Goal: Task Accomplishment & Management: Complete application form

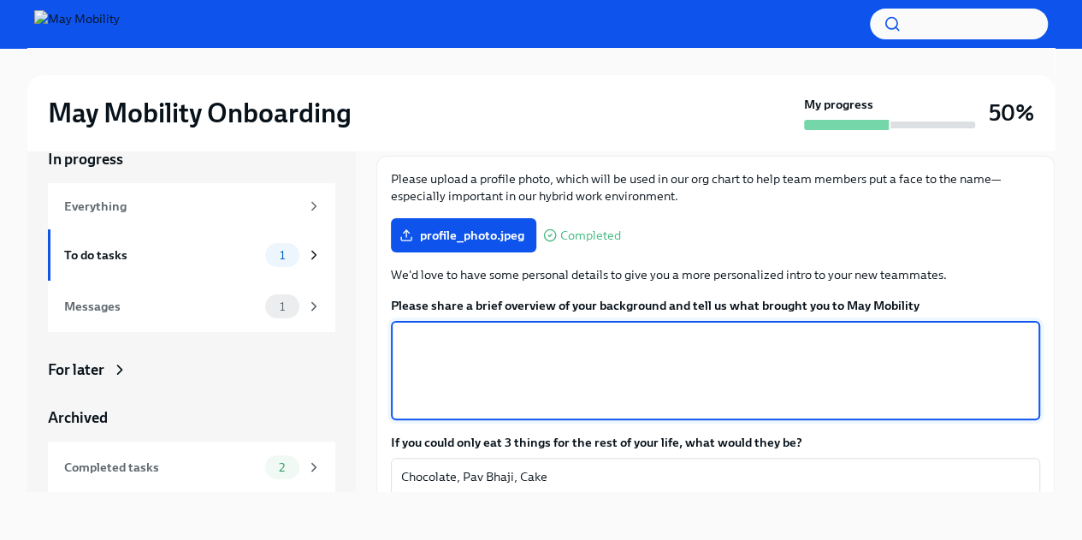
scroll to position [180, 0]
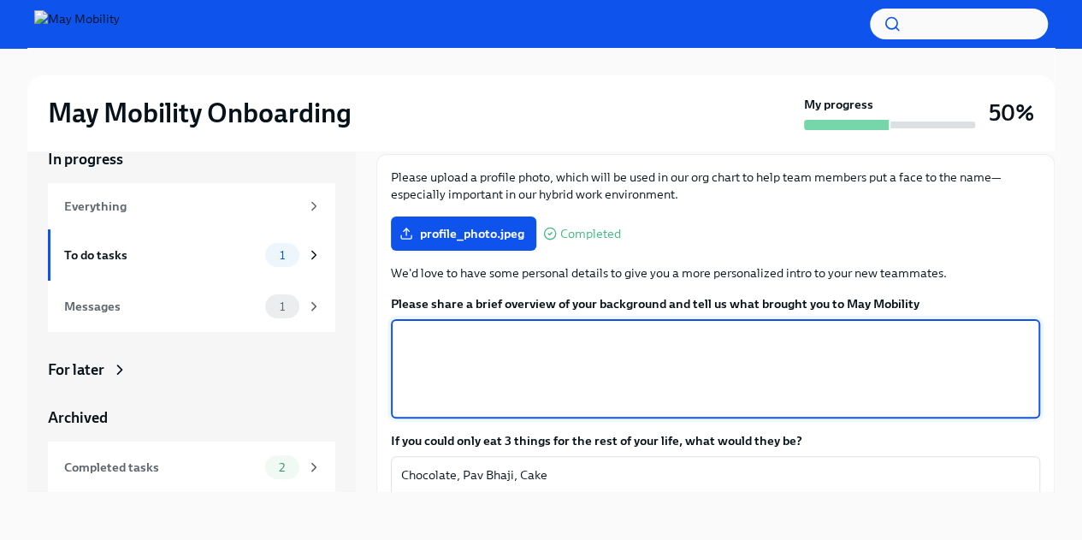
click at [513, 348] on textarea "Please share a brief overview of your background and tell us what brought you t…" at bounding box center [715, 369] width 629 height 82
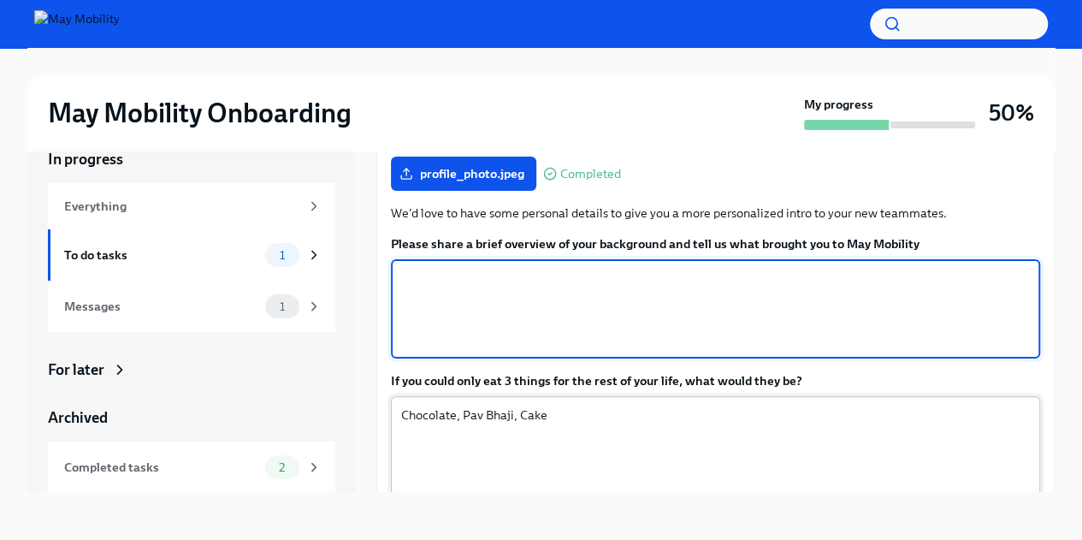
scroll to position [237, 0]
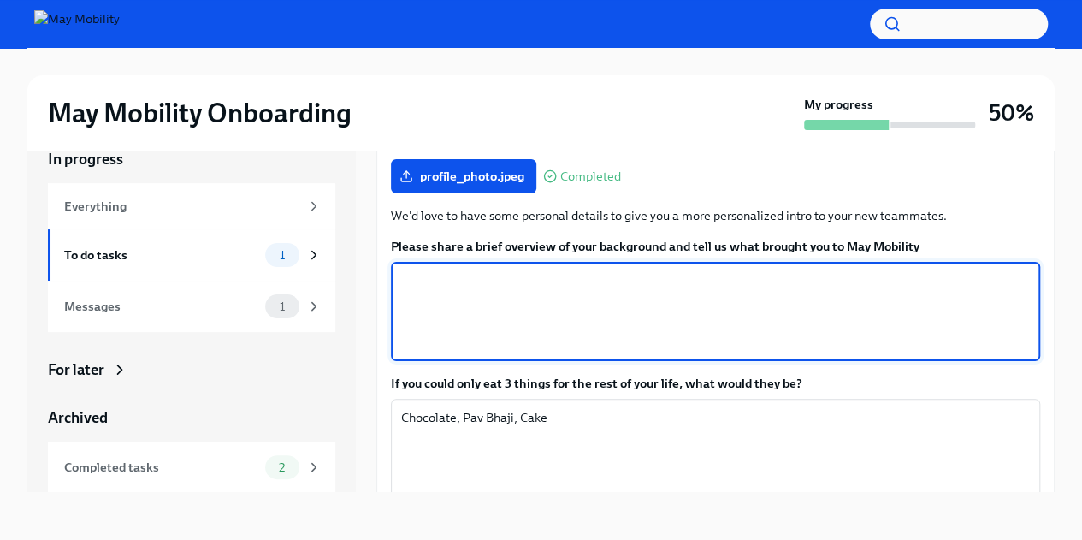
click at [531, 315] on textarea "Please share a brief overview of your background and tell us what brought you t…" at bounding box center [715, 311] width 629 height 82
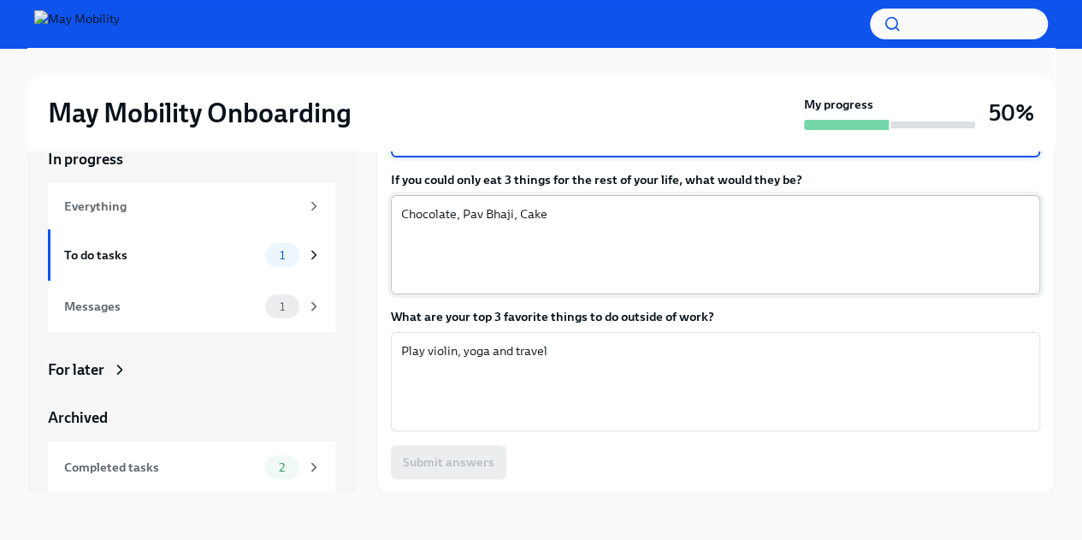
scroll to position [349, 0]
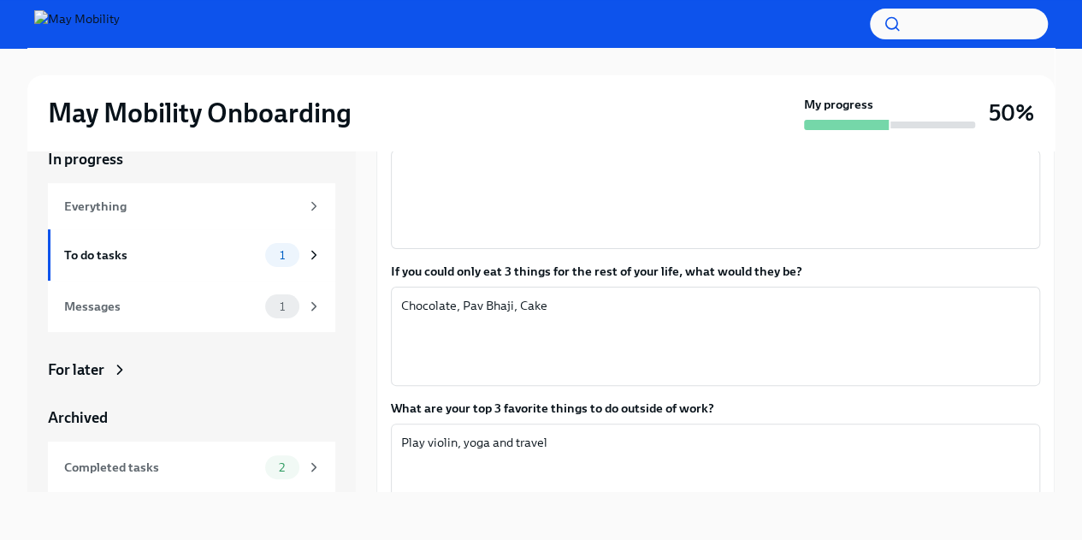
click at [115, 372] on icon at bounding box center [119, 369] width 17 height 17
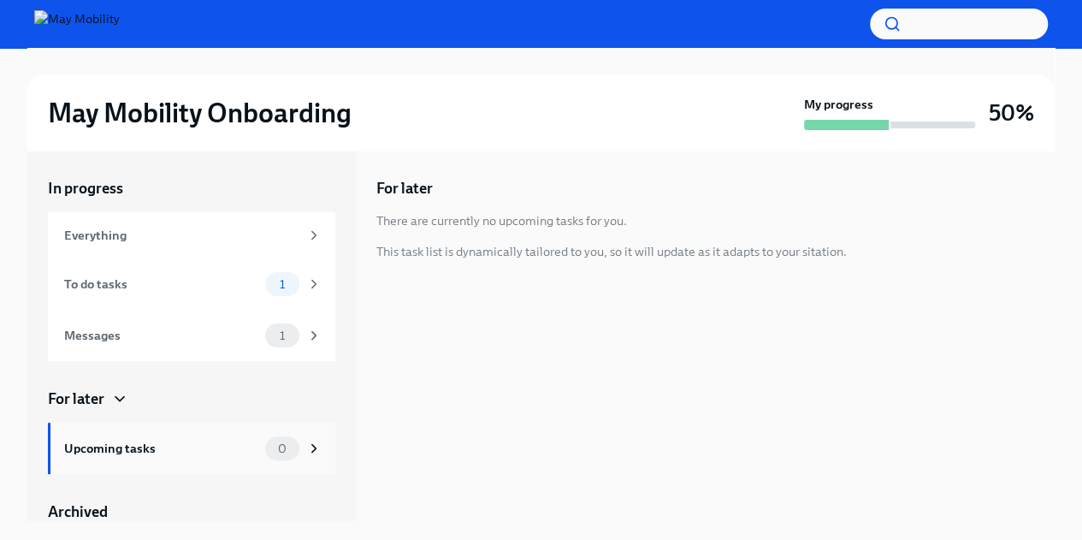
scroll to position [19, 0]
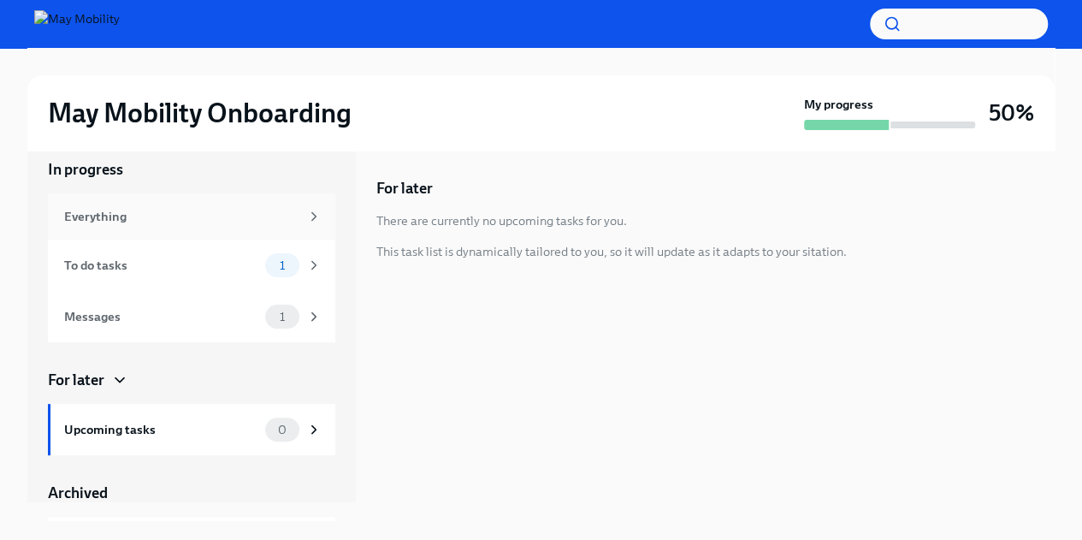
click at [176, 226] on div "Everything" at bounding box center [191, 216] width 287 height 46
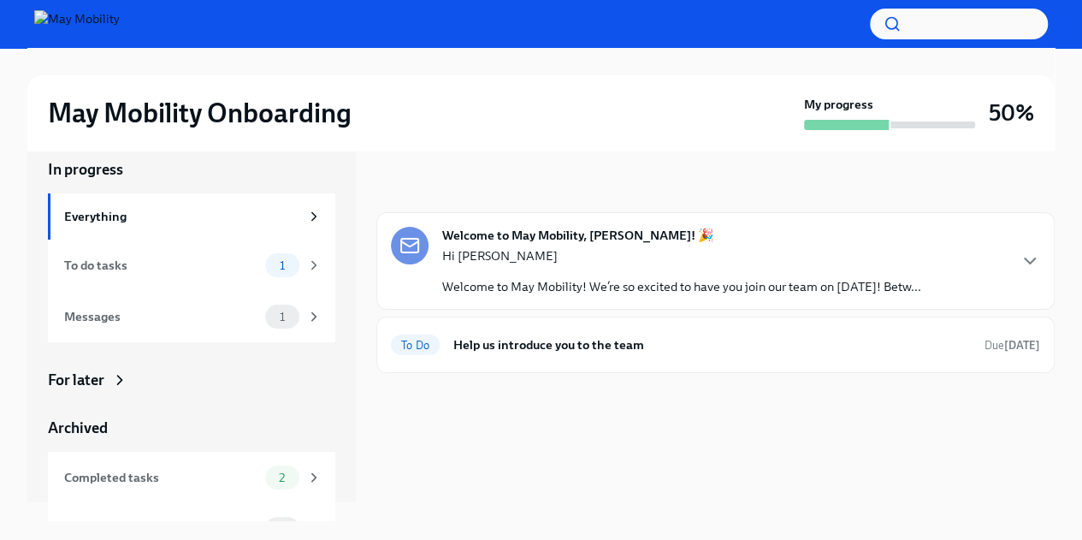
click at [676, 268] on div "Hi [PERSON_NAME] Welcome to May Mobility! We’re so excited to have you join our…" at bounding box center [681, 271] width 479 height 48
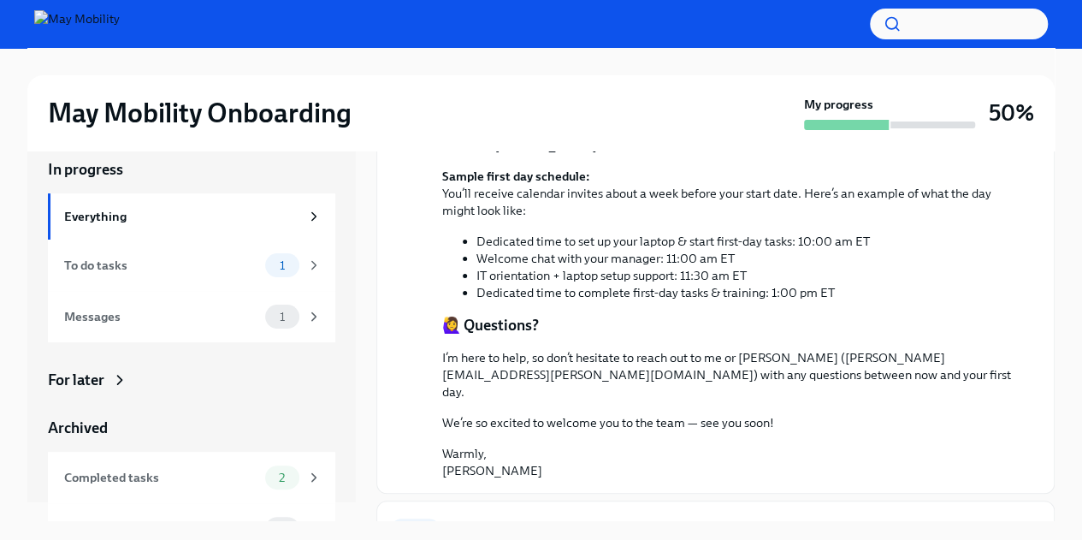
scroll to position [2, 0]
click at [183, 263] on div "To do tasks" at bounding box center [161, 263] width 194 height 19
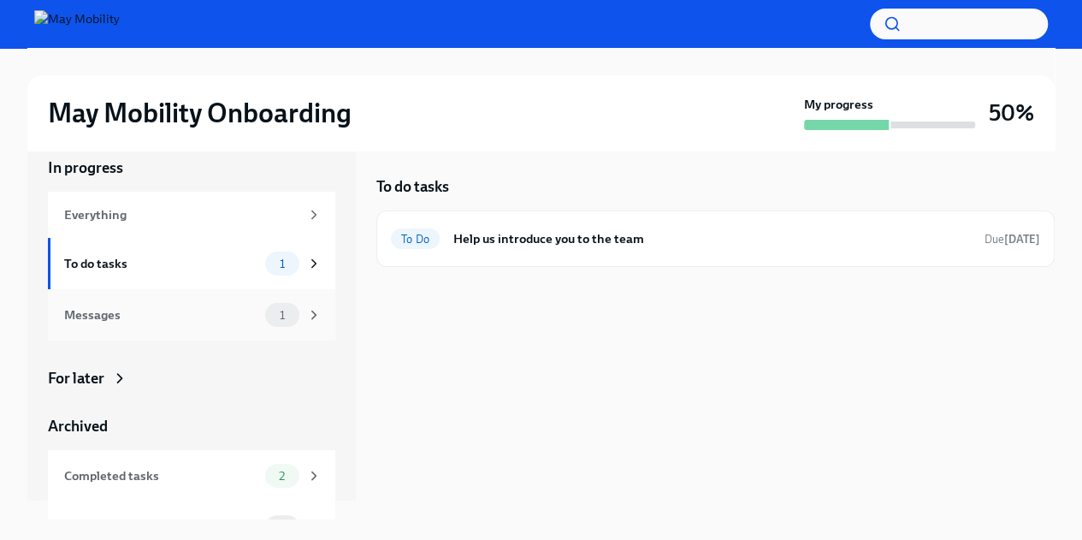
click at [186, 312] on div "Messages" at bounding box center [161, 314] width 194 height 19
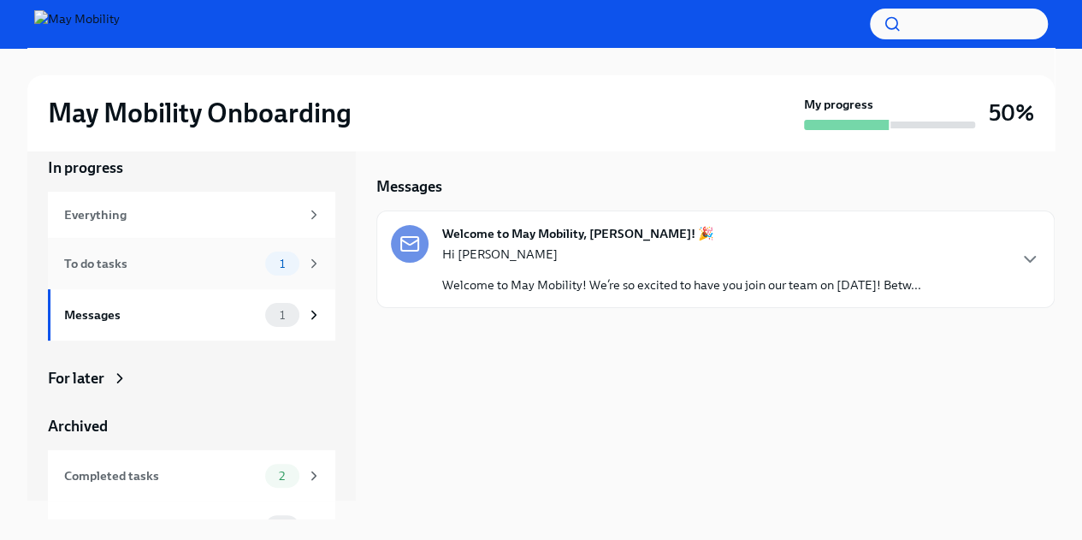
click at [212, 240] on div "To do tasks 1" at bounding box center [191, 263] width 287 height 51
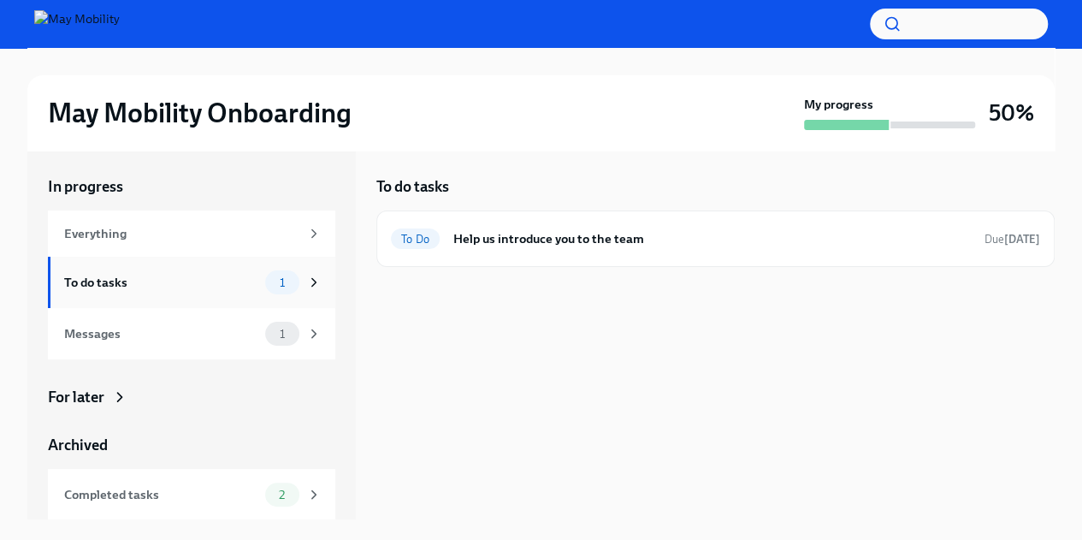
scroll to position [51, 0]
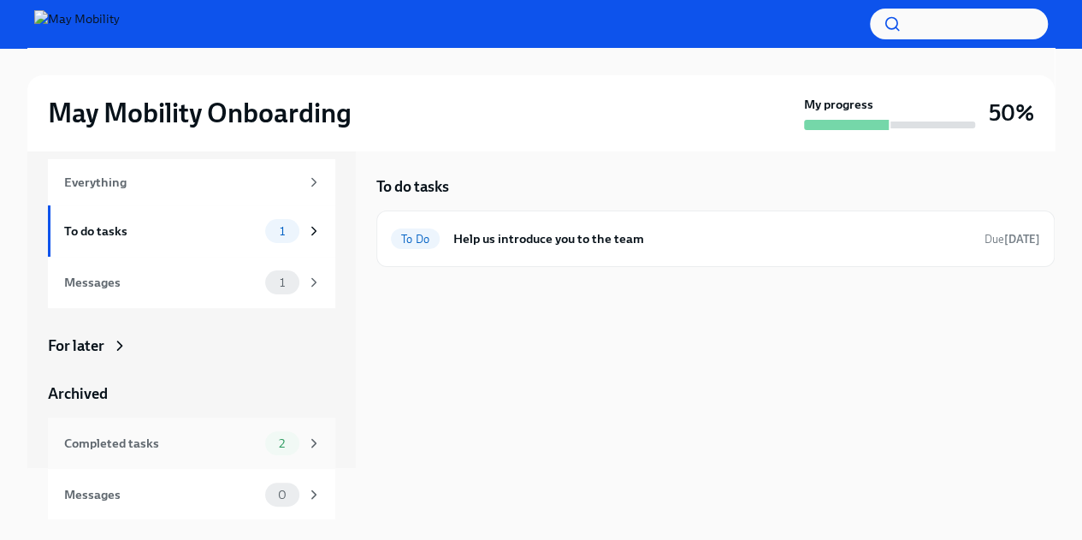
click at [168, 446] on div "Completed tasks" at bounding box center [161, 443] width 194 height 19
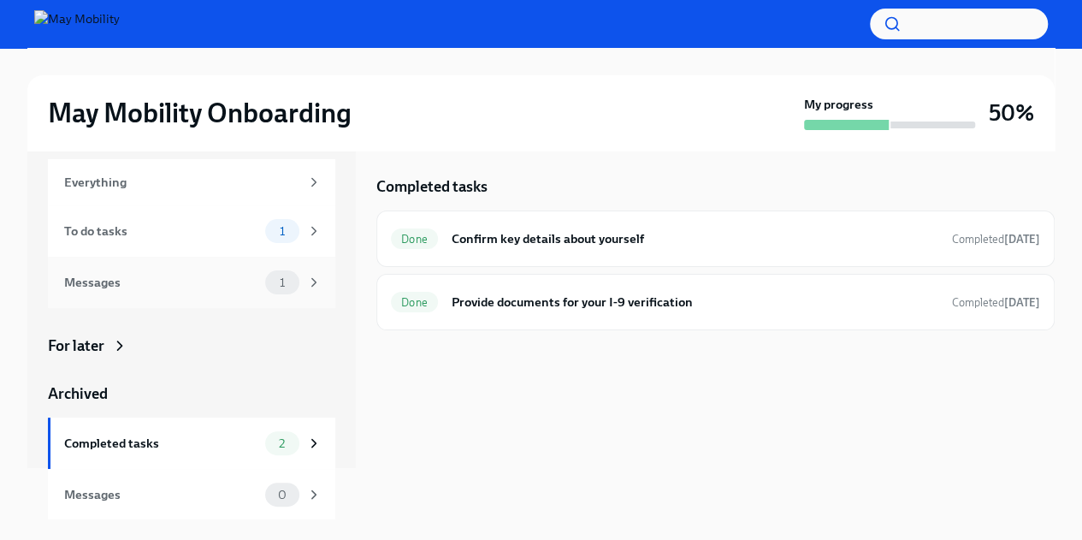
click at [229, 277] on div "Messages" at bounding box center [161, 282] width 194 height 19
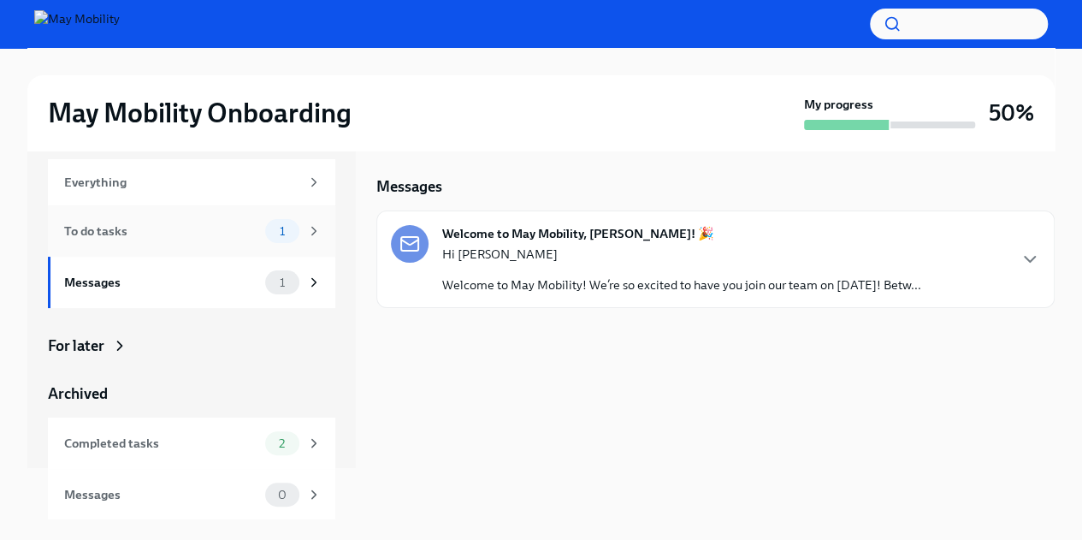
click at [210, 229] on div "To do tasks" at bounding box center [161, 230] width 194 height 19
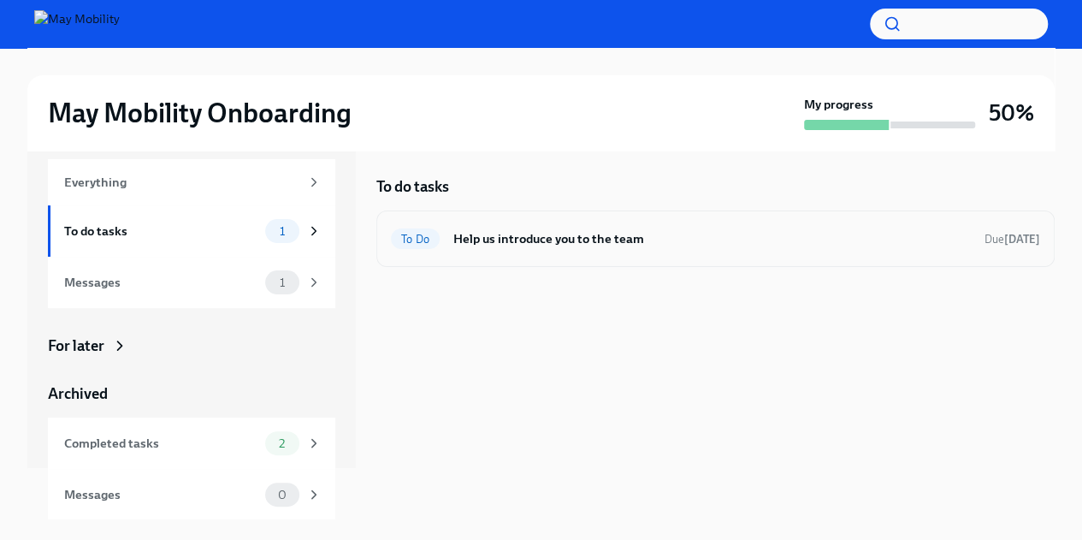
click at [598, 249] on div "To Do Help us introduce you to the team Due [DATE]" at bounding box center [715, 238] width 649 height 27
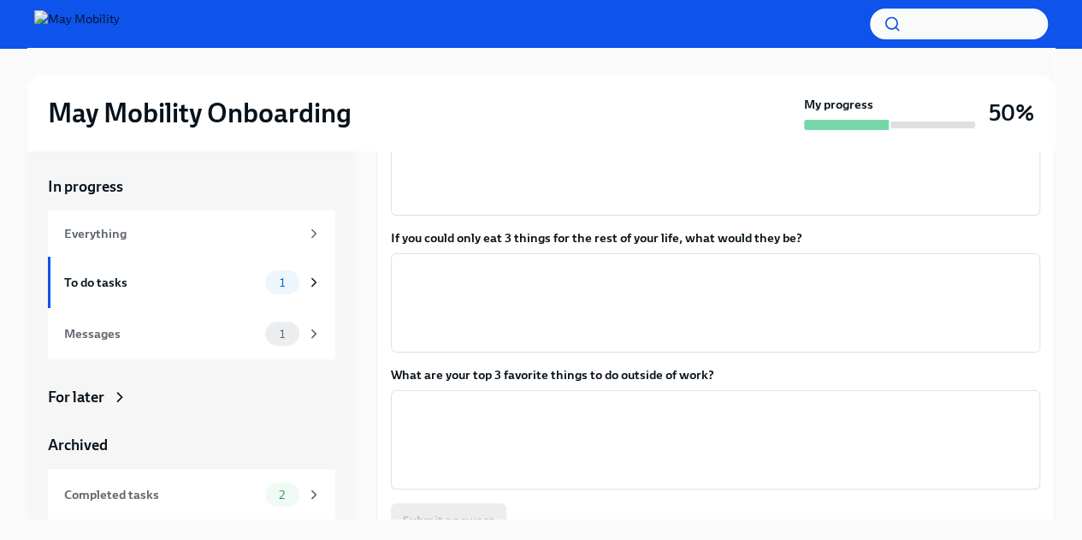
scroll to position [440, 0]
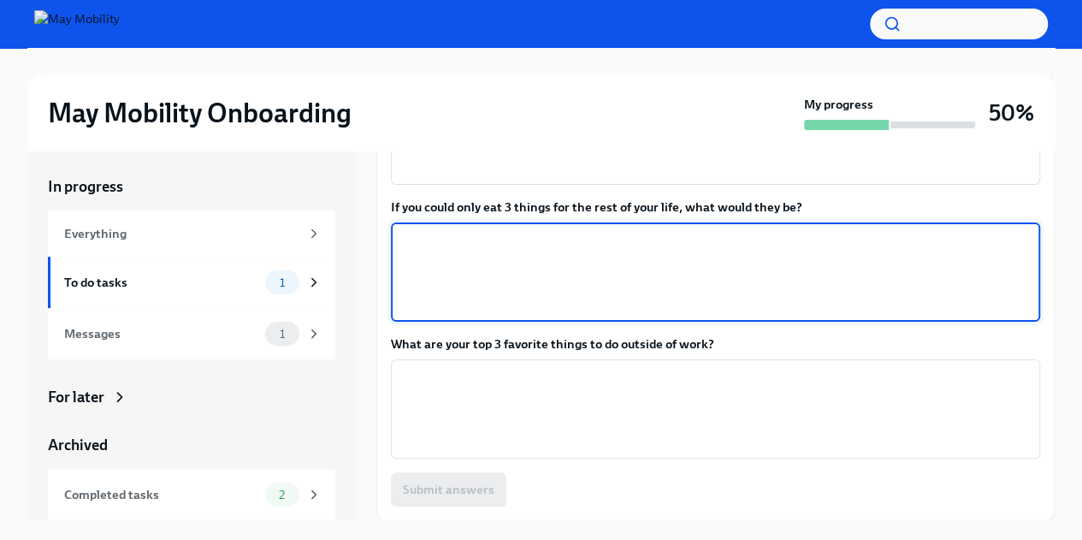
click at [621, 295] on textarea "If you could only eat 3 things for the rest of your life, what would they be?" at bounding box center [715, 272] width 629 height 82
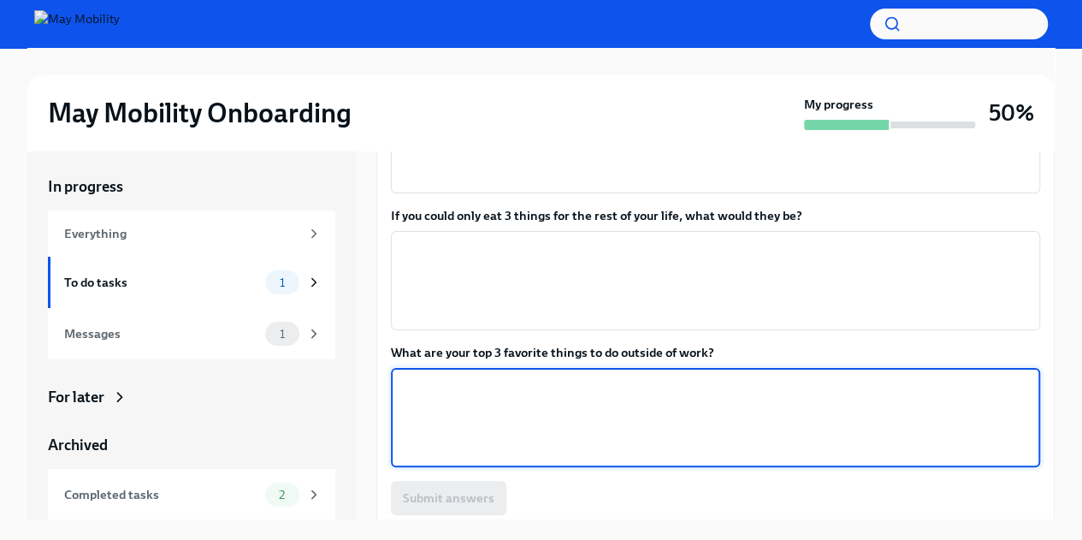
click at [540, 401] on textarea "What are your top 3 favorite things to do outside of work?" at bounding box center [715, 417] width 629 height 82
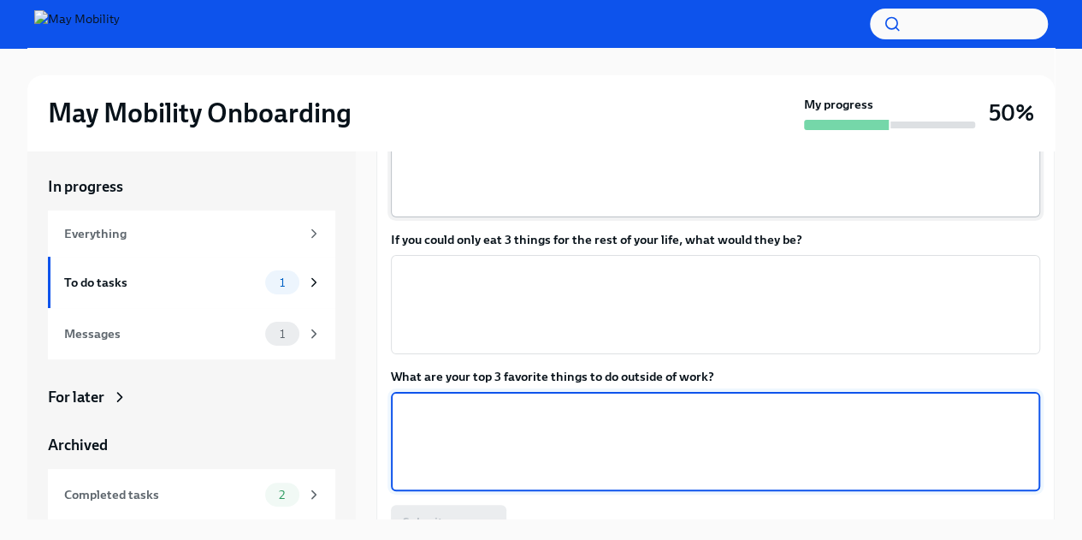
scroll to position [413, 0]
